Goal: Task Accomplishment & Management: Use online tool/utility

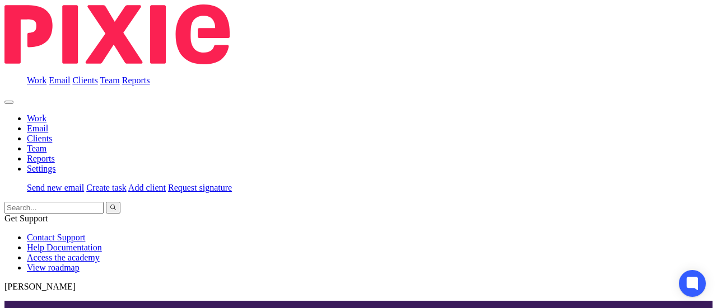
scroll to position [168, 0]
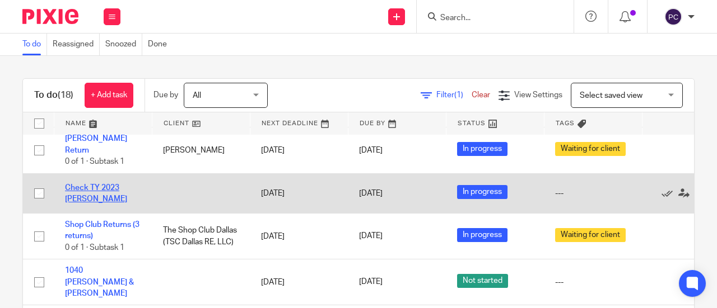
click at [97, 184] on link "Check TY 2023 [PERSON_NAME]" at bounding box center [96, 193] width 62 height 19
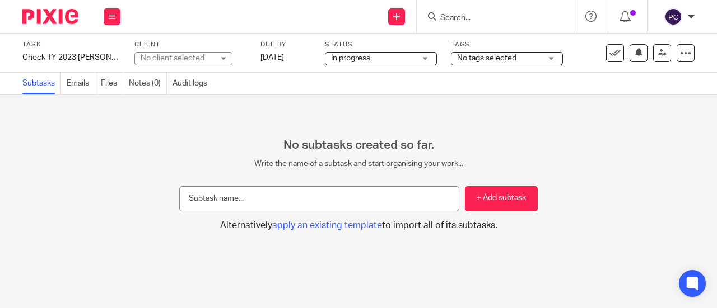
click at [296, 198] on input "text" at bounding box center [319, 198] width 280 height 25
type input "review"
click at [469, 191] on button "+ Add subtask" at bounding box center [501, 198] width 73 height 25
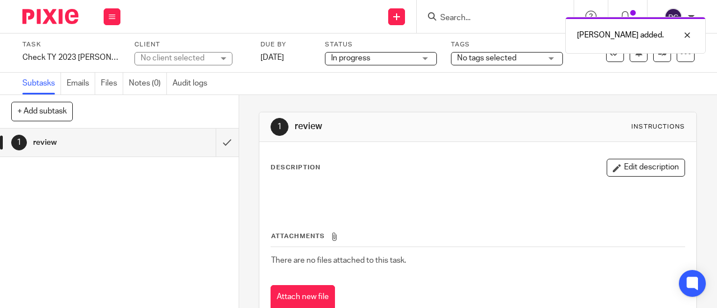
click at [630, 171] on button "Edit description" at bounding box center [645, 168] width 78 height 18
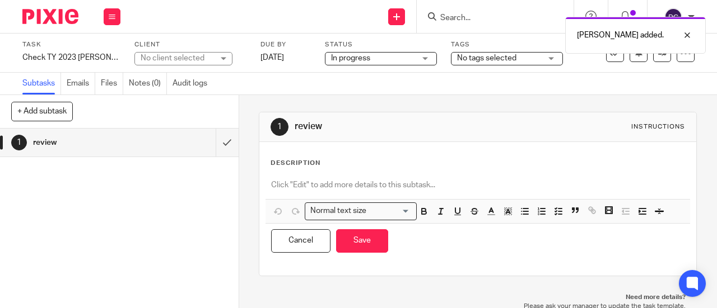
click at [270, 174] on div "Normal text size Loading... Remove Edit Insert new video Copy and paste the vid…" at bounding box center [477, 217] width 425 height 86
click at [271, 185] on p at bounding box center [477, 184] width 413 height 11
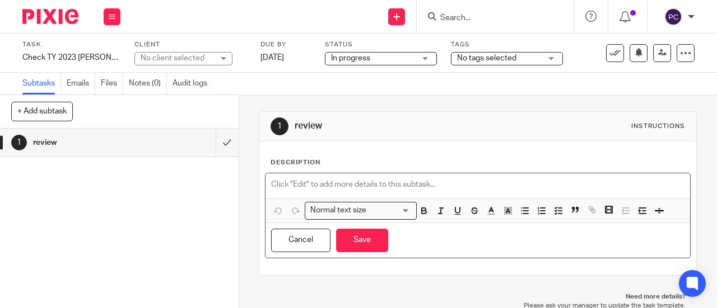
click at [421, 106] on div "1 review Instructions Description Normal text size Loading... Remove Edit Inser…" at bounding box center [478, 194] width 438 height 198
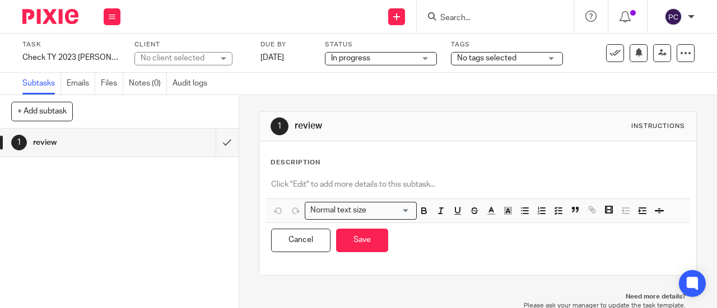
scroll to position [0, 0]
click at [309, 170] on div "Description Normal text size Loading... Remove Edit Insert new video Copy and p…" at bounding box center [477, 209] width 414 height 100
click at [307, 171] on div "Description Normal text size Loading... Remove Edit Insert new video Copy and p…" at bounding box center [477, 209] width 414 height 100
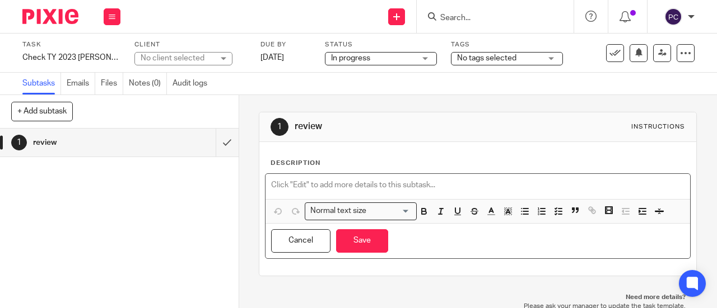
click at [303, 180] on p at bounding box center [477, 185] width 413 height 11
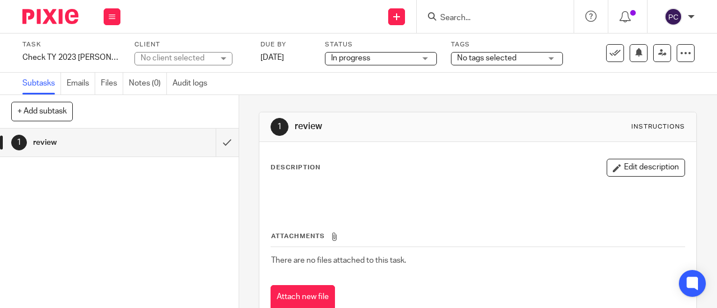
scroll to position [53, 0]
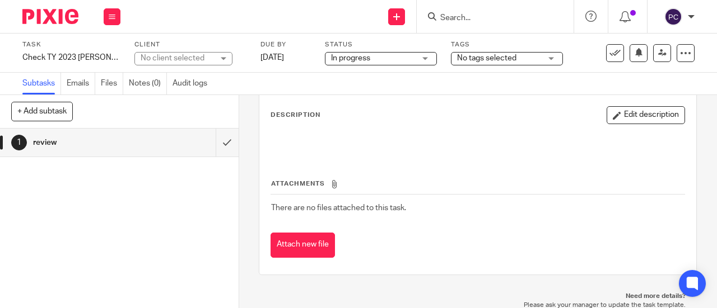
click at [317, 188] on th "Attachments" at bounding box center [477, 187] width 414 height 16
click at [334, 184] on icon at bounding box center [334, 184] width 8 height 8
click at [306, 179] on th "Attachments" at bounding box center [477, 187] width 414 height 16
click at [294, 251] on button "Attach new file" at bounding box center [302, 245] width 64 height 25
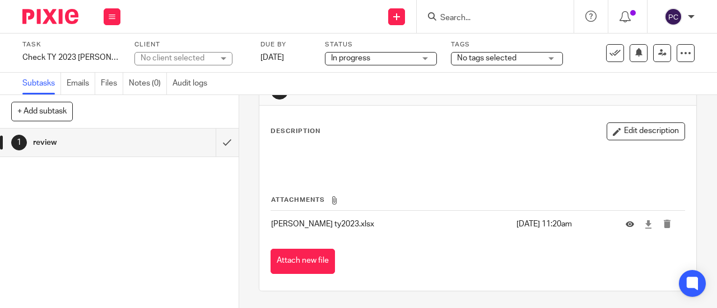
scroll to position [53, 0]
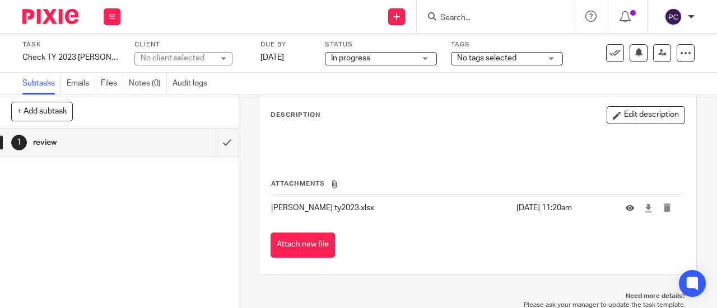
click at [279, 121] on div "Description Edit description" at bounding box center [477, 115] width 414 height 18
click at [612, 114] on icon "button" at bounding box center [616, 115] width 8 height 8
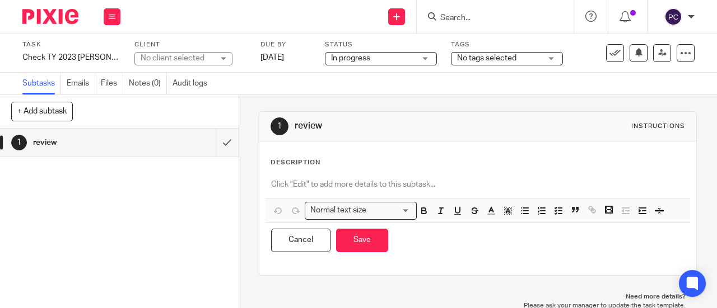
drag, startPoint x: 294, startPoint y: 176, endPoint x: 291, endPoint y: 182, distance: 6.8
click at [294, 176] on div at bounding box center [477, 186] width 424 height 25
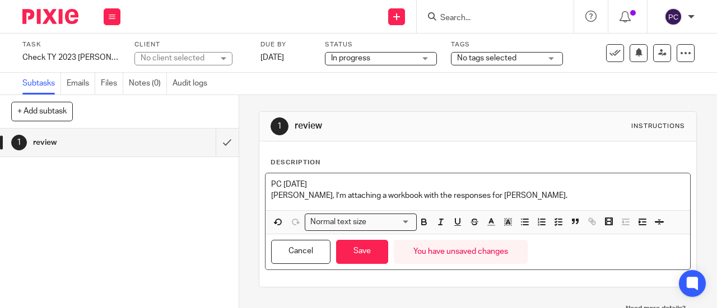
scroll to position [12, 0]
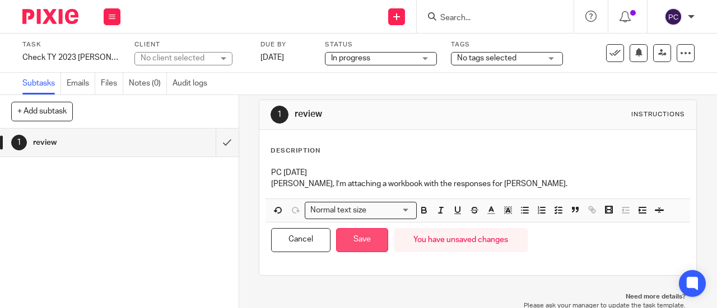
click at [354, 242] on button "Save" at bounding box center [362, 240] width 52 height 24
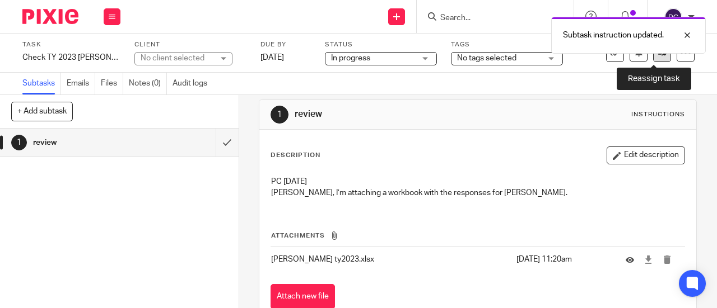
click at [658, 54] on icon at bounding box center [662, 53] width 8 height 8
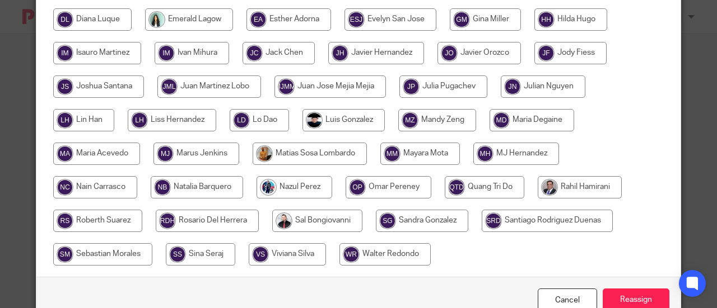
scroll to position [224, 0]
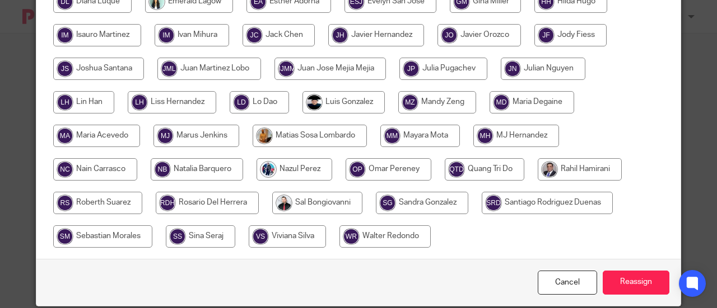
click at [599, 170] on input "radio" at bounding box center [579, 169] width 84 height 22
radio input "true"
click at [599, 170] on input "radio" at bounding box center [580, 169] width 86 height 22
click at [626, 278] on input "Reassign" at bounding box center [635, 283] width 67 height 24
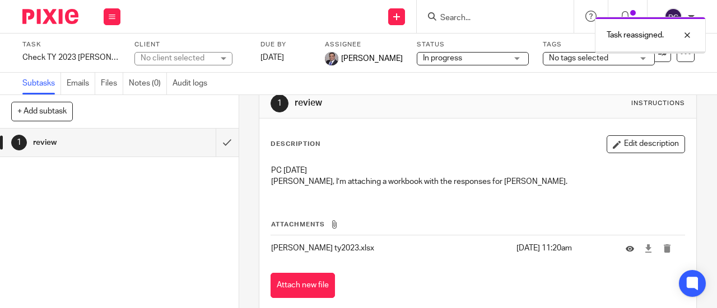
scroll to position [46, 0]
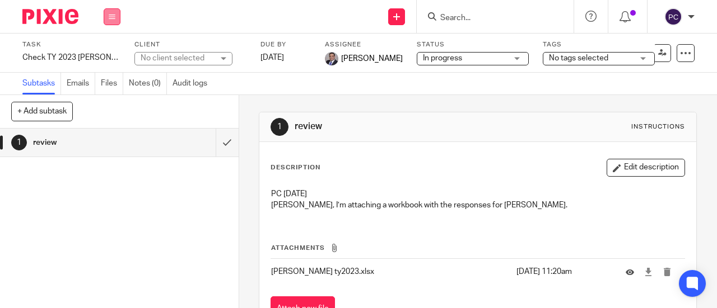
click at [113, 13] on button at bounding box center [112, 16] width 17 height 17
click at [105, 51] on link "Work" at bounding box center [107, 52] width 20 height 8
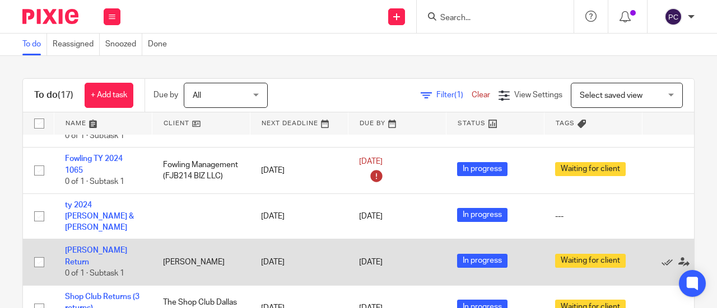
scroll to position [112, 0]
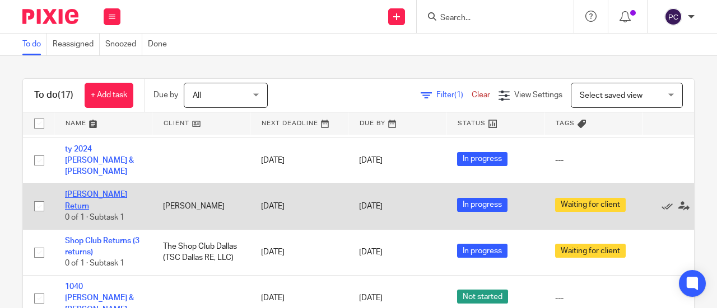
click at [73, 191] on link "[PERSON_NAME] Return" at bounding box center [96, 200] width 62 height 19
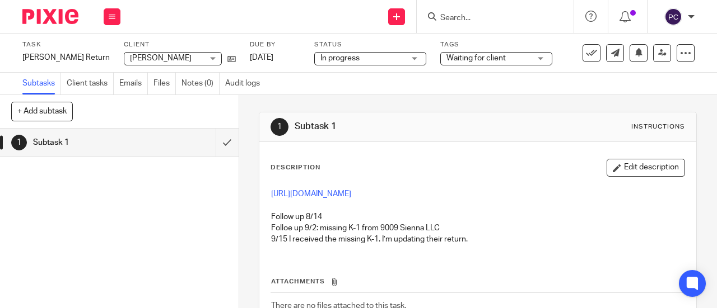
click at [611, 169] on button "Edit description" at bounding box center [645, 168] width 78 height 18
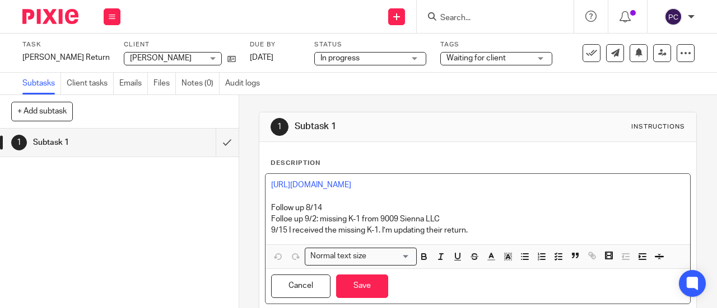
click at [265, 184] on div "[URL][DOMAIN_NAME] Follow up 8/14 Folloe up 9/2: missing K-1 from 9009 Sienna L…" at bounding box center [477, 209] width 424 height 71
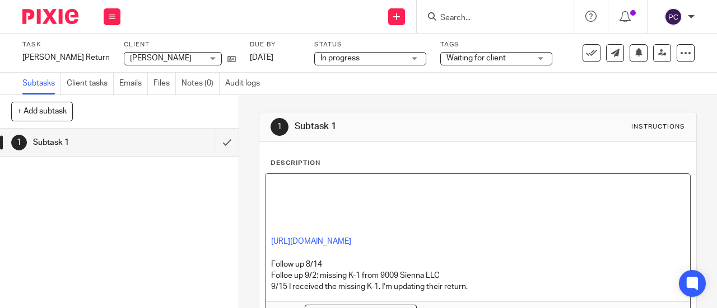
click at [325, 177] on div "[URL][DOMAIN_NAME] Follow up 8/14 Folloe up 9/2: missing K-1 from 9009 Sienna L…" at bounding box center [477, 238] width 424 height 128
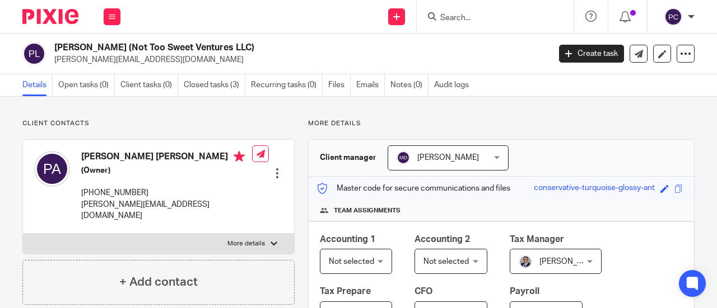
click at [453, 18] on input "Search" at bounding box center [489, 18] width 101 height 10
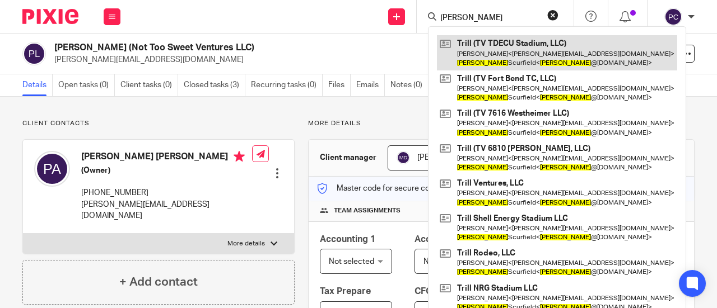
type input "nick"
click at [474, 64] on link at bounding box center [557, 52] width 240 height 35
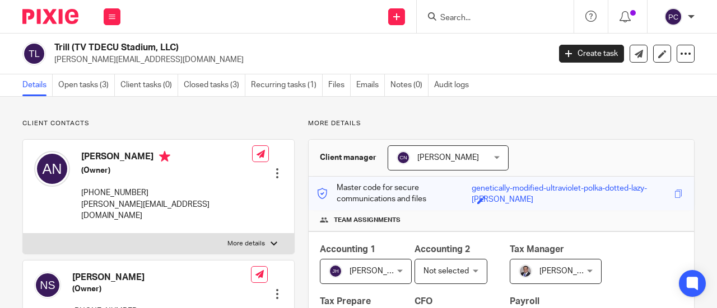
scroll to position [112, 0]
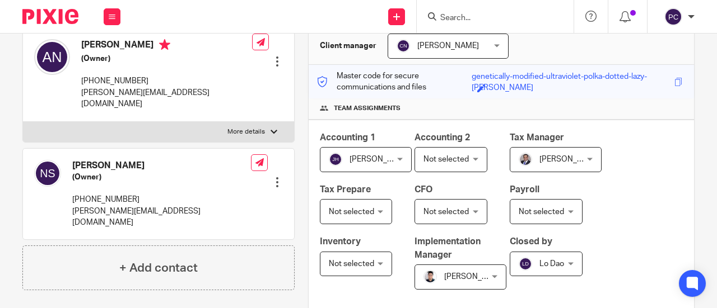
click at [124, 194] on p "[PHONE_NUMBER]" at bounding box center [161, 199] width 179 height 11
drag, startPoint x: 125, startPoint y: 183, endPoint x: 70, endPoint y: 186, distance: 55.5
click at [71, 185] on div "[PERSON_NAME] (Owner) [PHONE_NUMBER] [EMAIL_ADDRESS][DOMAIN_NAME]" at bounding box center [142, 195] width 217 height 80
click at [69, 186] on div "Nick Scurfield (Owner) 713-304-1956 nick@trill-burgers.com" at bounding box center [142, 195] width 217 height 80
click at [76, 194] on p "713-304-1956" at bounding box center [161, 199] width 179 height 11
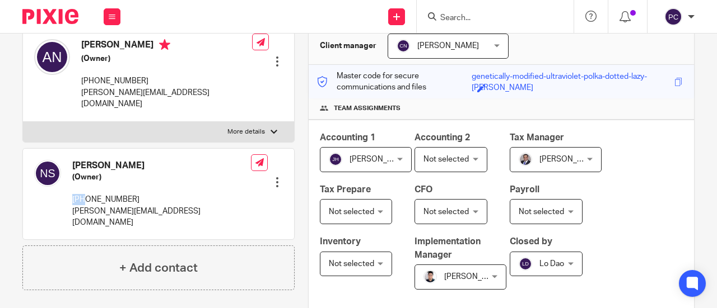
click at [76, 194] on p "713-304-1956" at bounding box center [161, 199] width 179 height 11
copy div "713-304-1956"
